Goal: Information Seeking & Learning: Learn about a topic

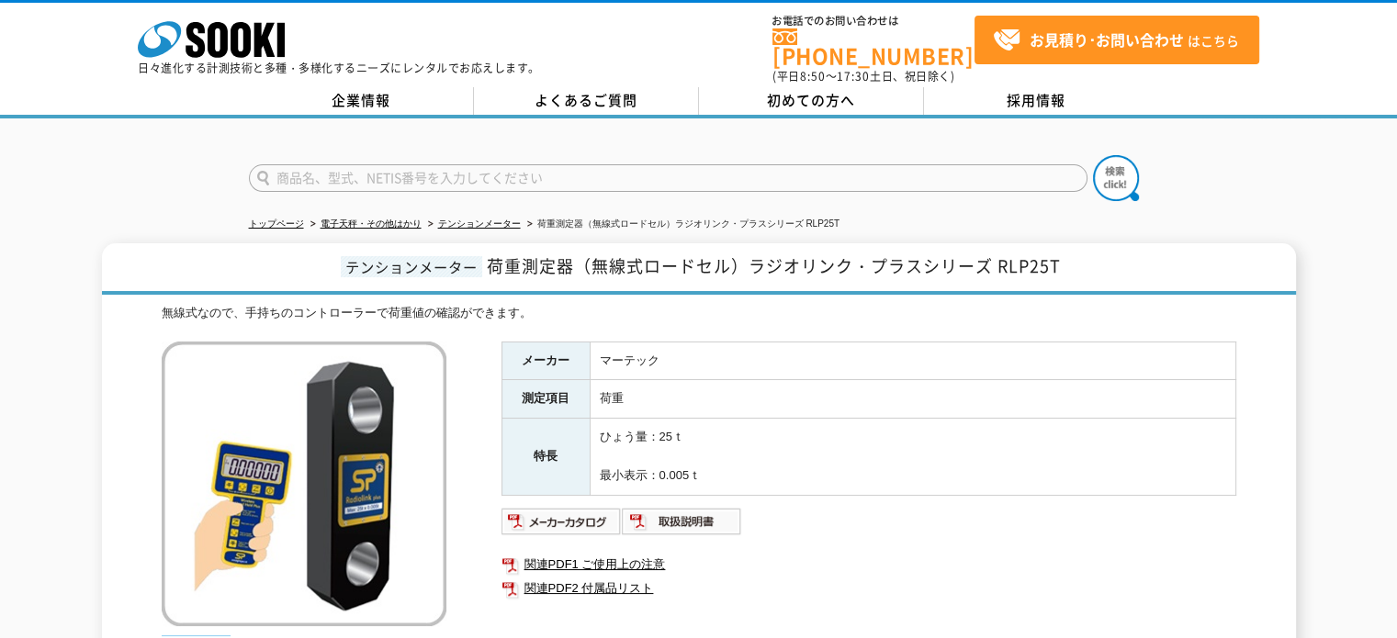
click at [220, 70] on p "日々進化する計測技術と多種・多様化するニーズにレンタルでお応えします。" at bounding box center [339, 67] width 402 height 11
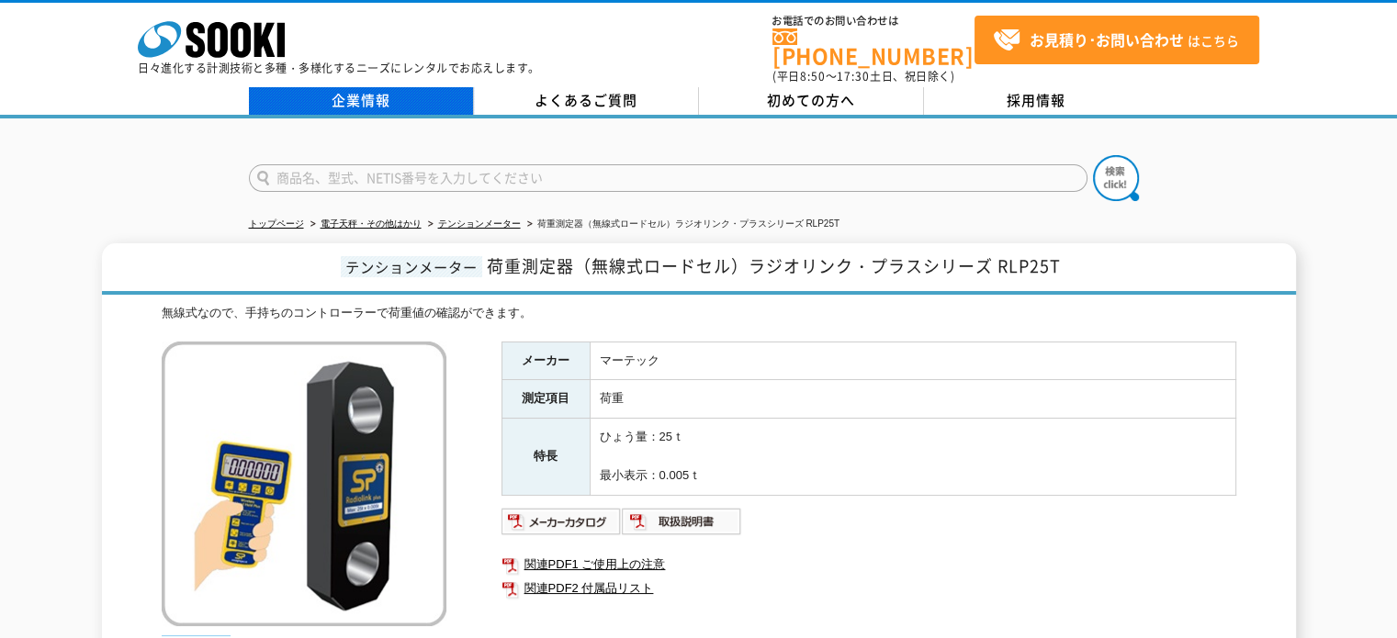
click at [411, 95] on link "企業情報" at bounding box center [361, 101] width 225 height 28
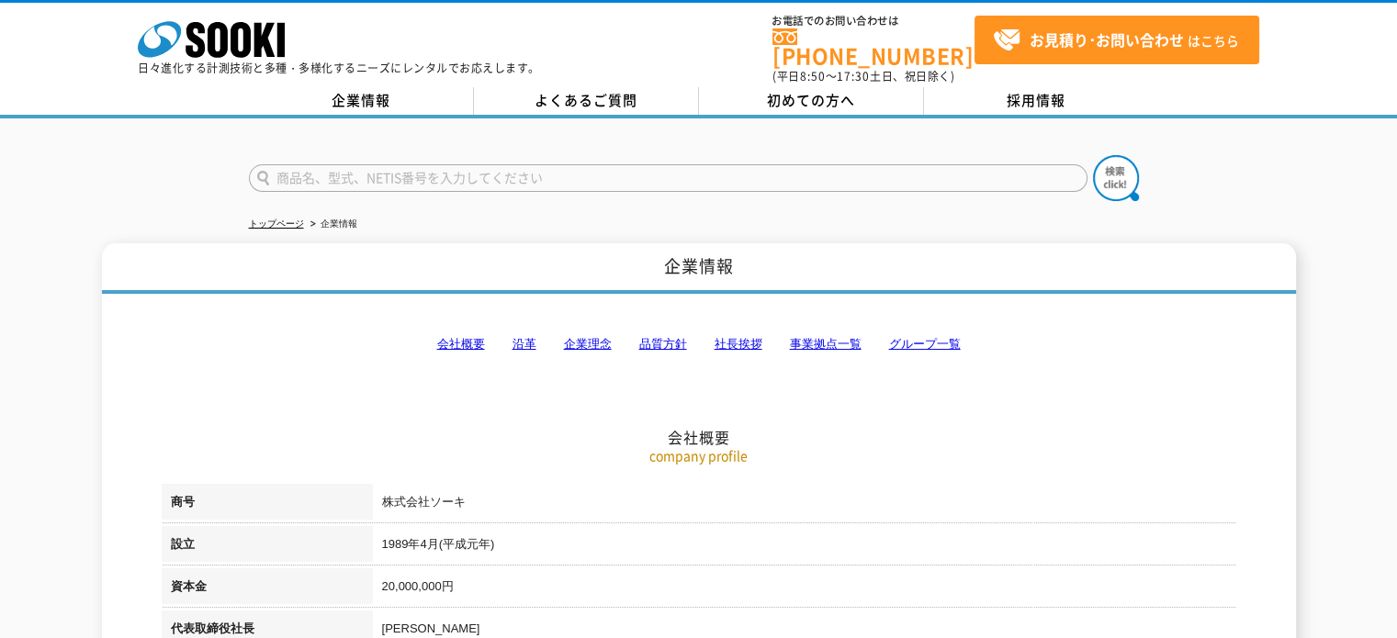
click at [527, 337] on link "沿革" at bounding box center [524, 344] width 24 height 14
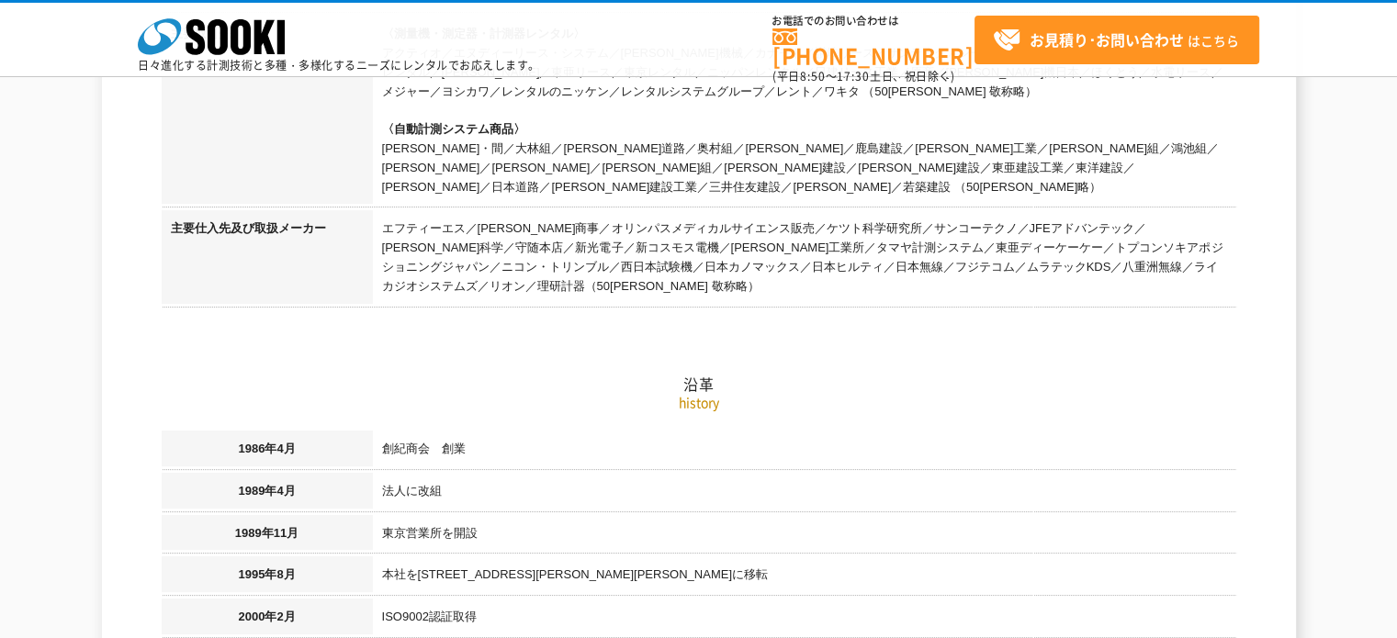
scroll to position [875, 0]
